Goal: Information Seeking & Learning: Check status

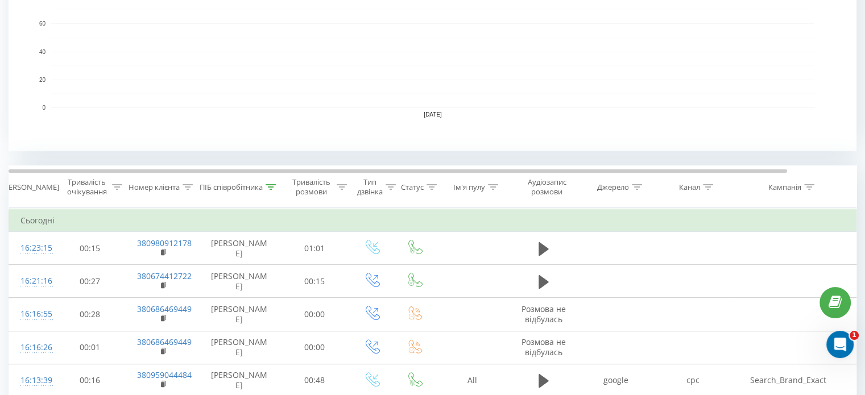
scroll to position [341, 0]
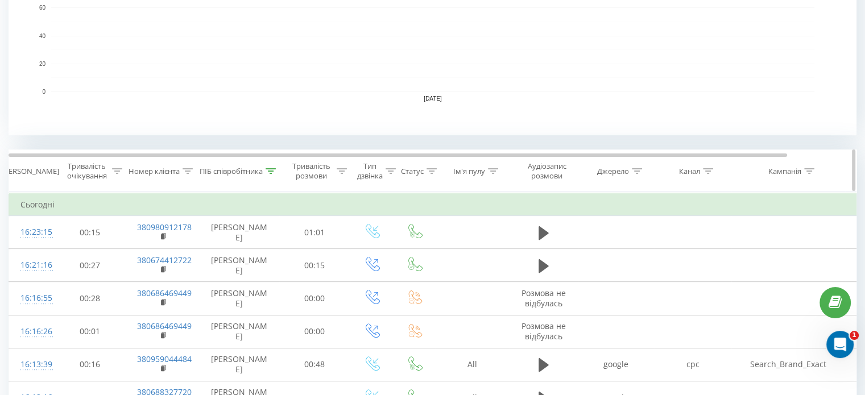
click at [272, 170] on icon at bounding box center [271, 171] width 10 height 6
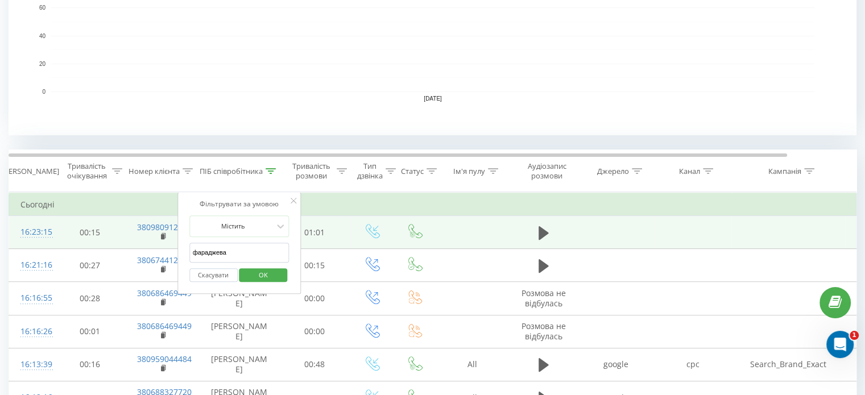
drag, startPoint x: 212, startPoint y: 247, endPoint x: 152, endPoint y: 245, distance: 59.2
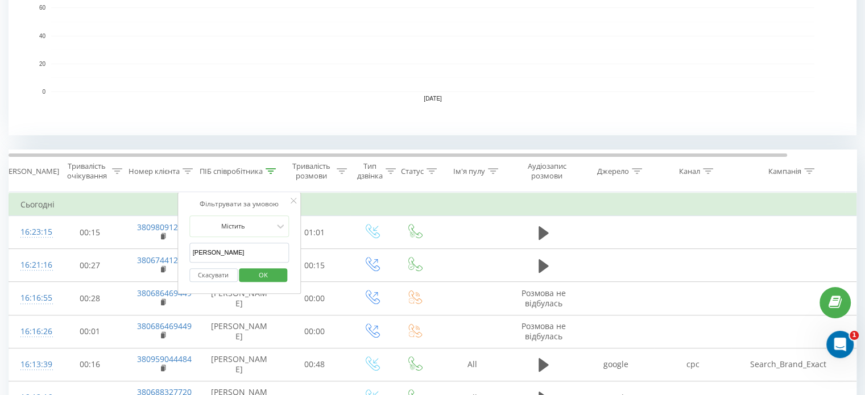
click at [255, 271] on span "OK" at bounding box center [263, 275] width 32 height 18
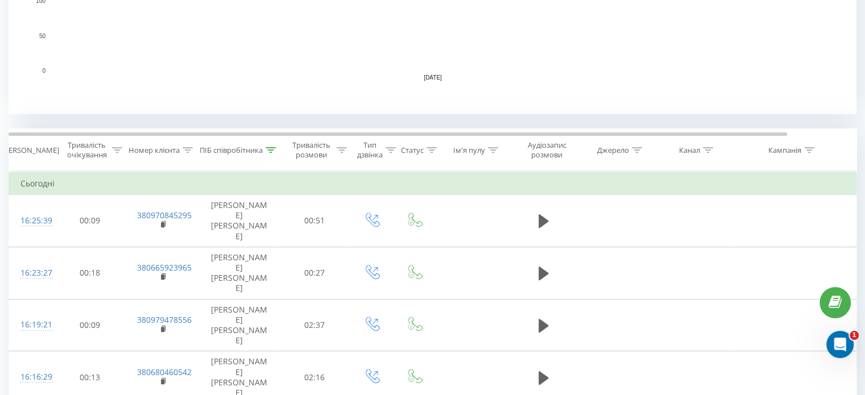
scroll to position [444, 0]
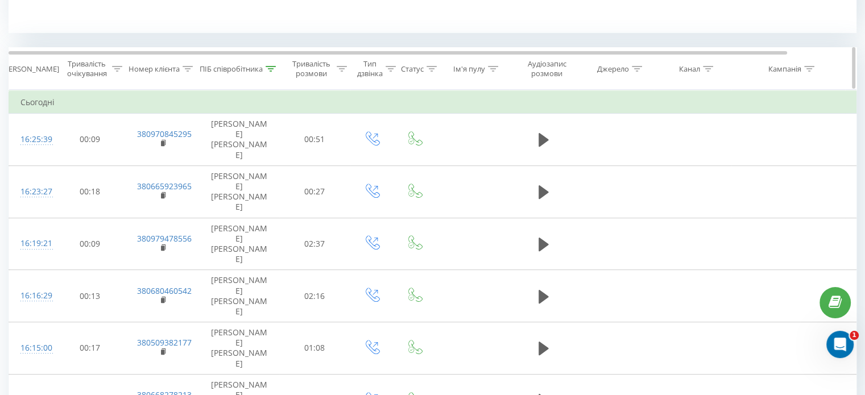
click at [272, 72] on div at bounding box center [271, 69] width 10 height 10
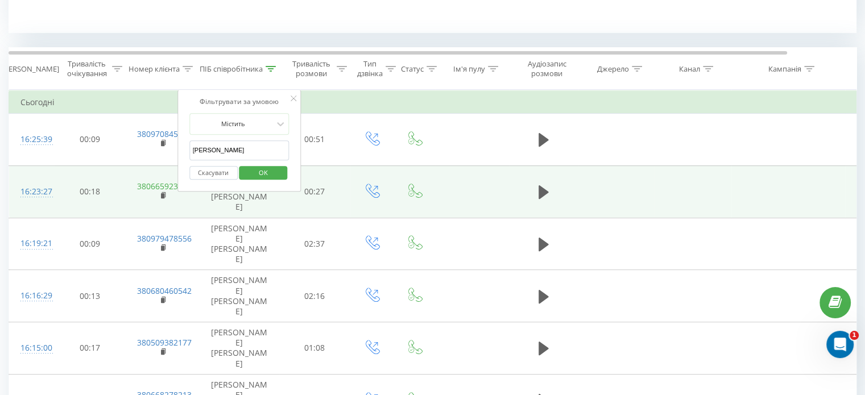
drag, startPoint x: 241, startPoint y: 150, endPoint x: 171, endPoint y: 152, distance: 70.6
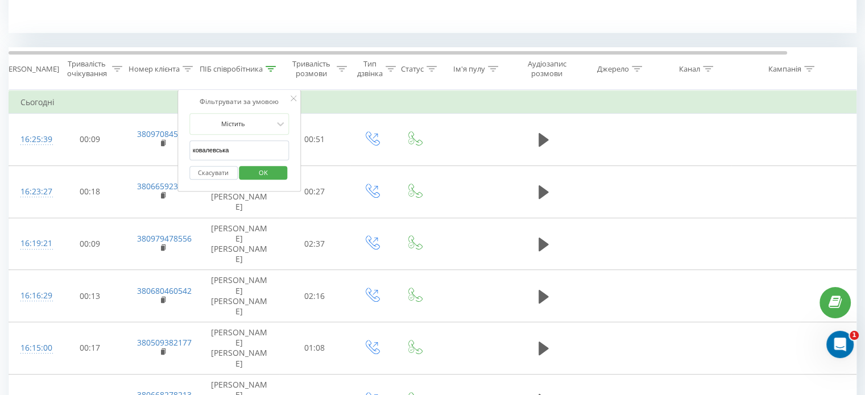
click at [266, 168] on span "OK" at bounding box center [263, 173] width 32 height 18
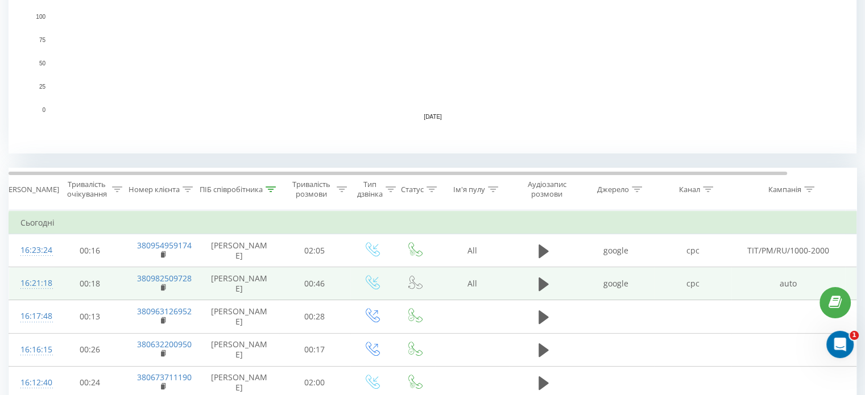
scroll to position [455, 0]
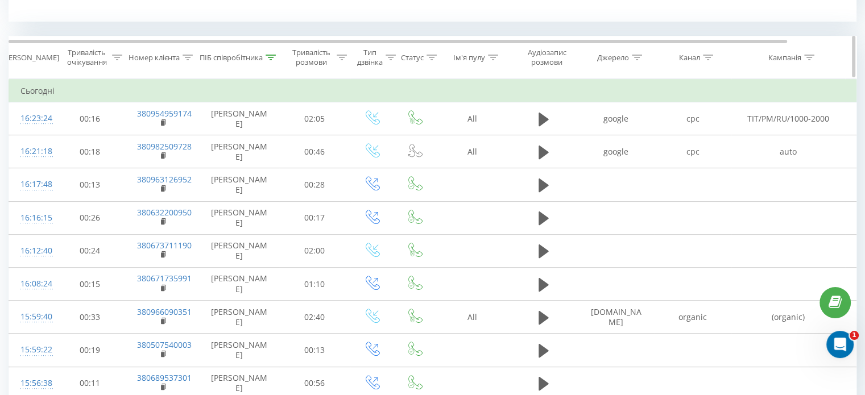
click at [269, 57] on icon at bounding box center [271, 58] width 10 height 6
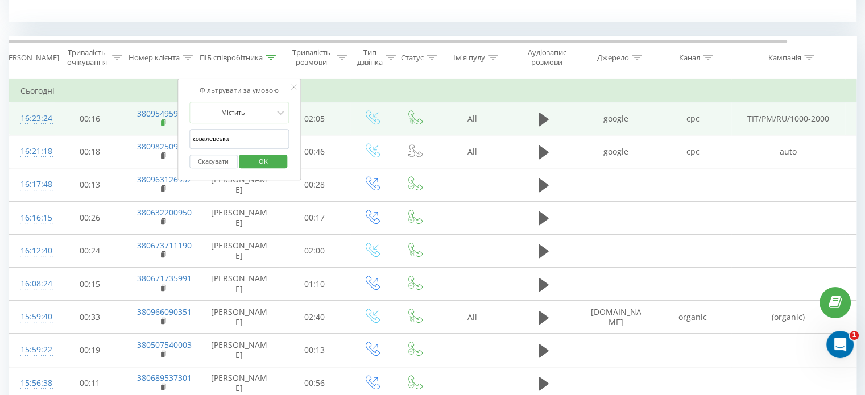
drag, startPoint x: 234, startPoint y: 138, endPoint x: 163, endPoint y: 125, distance: 72.2
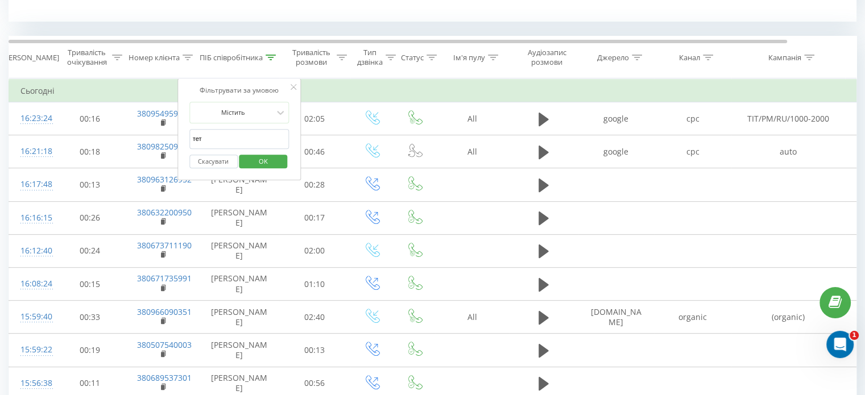
click at [258, 158] on span "OK" at bounding box center [263, 161] width 32 height 18
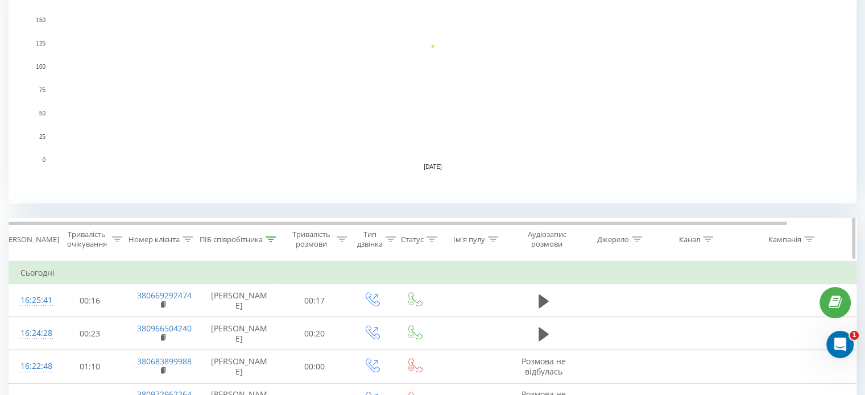
scroll to position [330, 0]
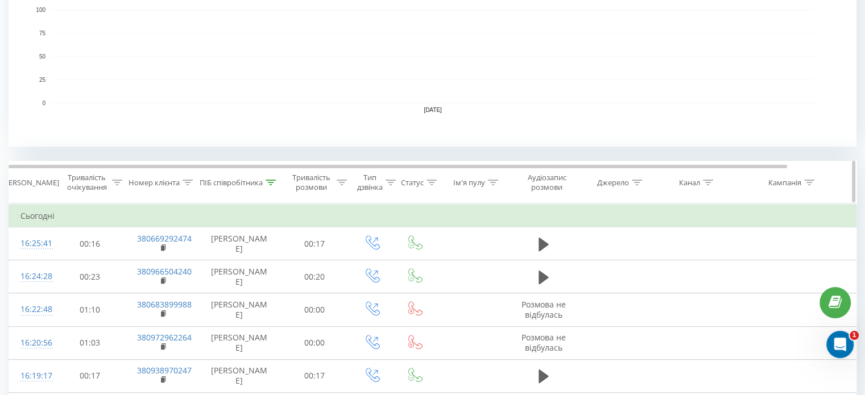
click at [270, 182] on icon at bounding box center [271, 183] width 10 height 6
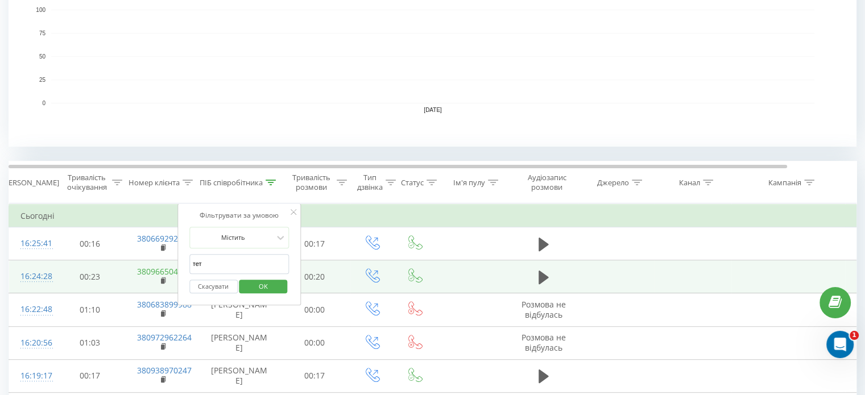
drag, startPoint x: 233, startPoint y: 267, endPoint x: 174, endPoint y: 266, distance: 59.2
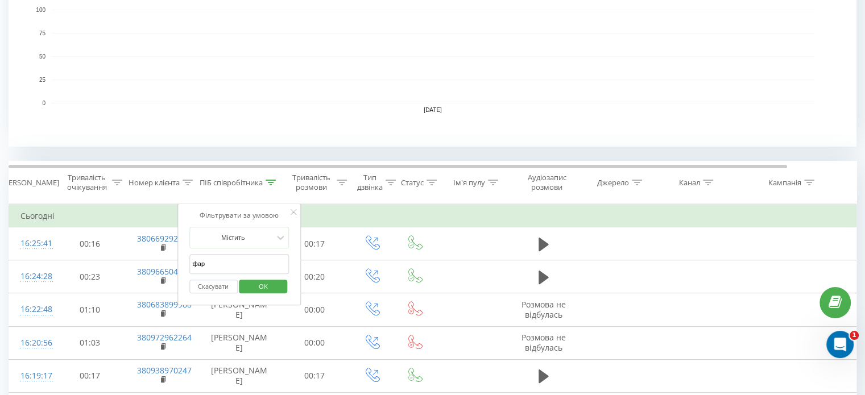
type input "фараджева"
click at [251, 286] on span "OK" at bounding box center [263, 287] width 32 height 18
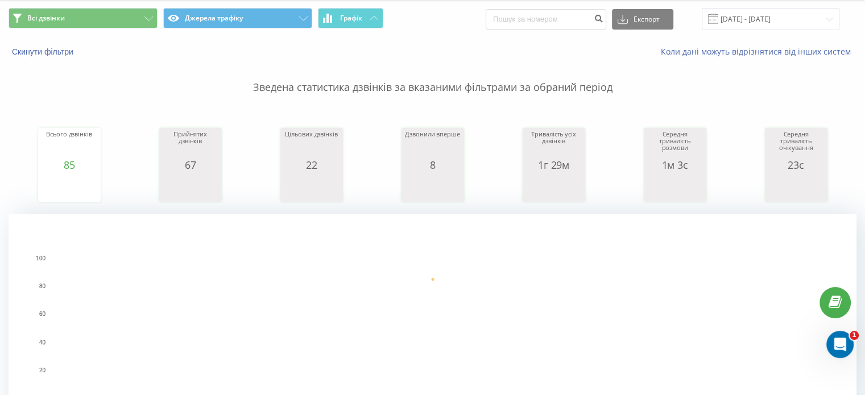
scroll to position [34, 0]
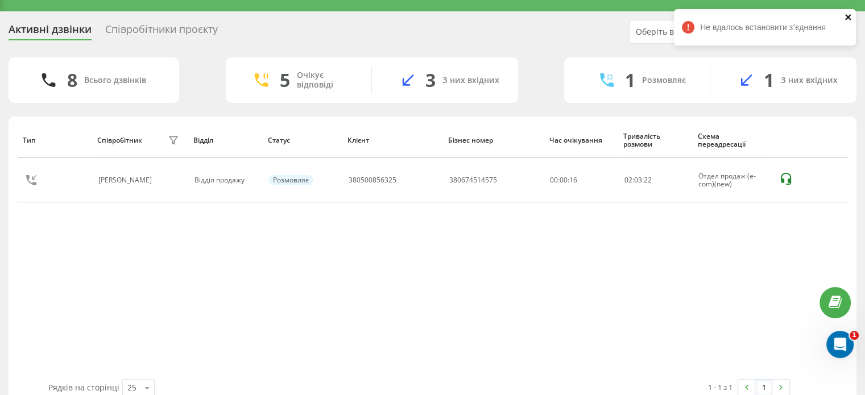
click at [846, 18] on icon "close" at bounding box center [849, 17] width 8 height 9
